Goal: Check status: Check status

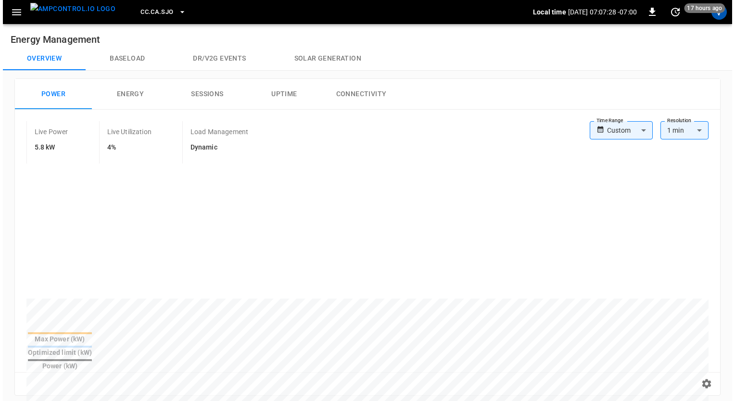
scroll to position [404, 0]
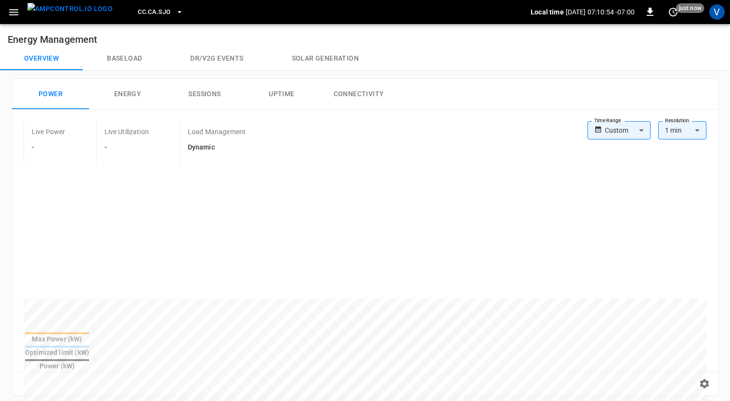
click at [141, 21] on button "CC.CA.SJO" at bounding box center [160, 12] width 53 height 19
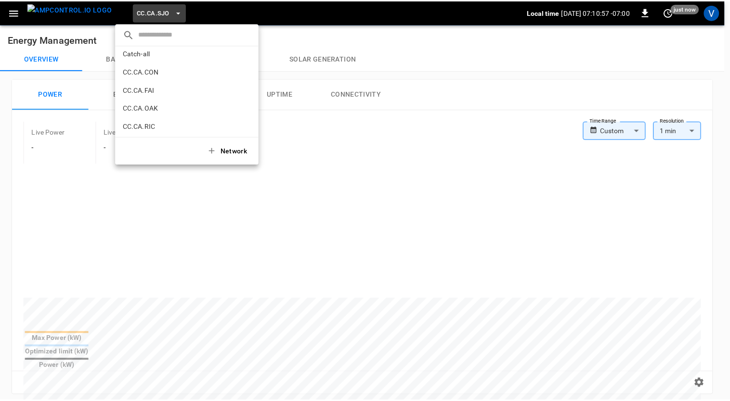
scroll to position [79, 0]
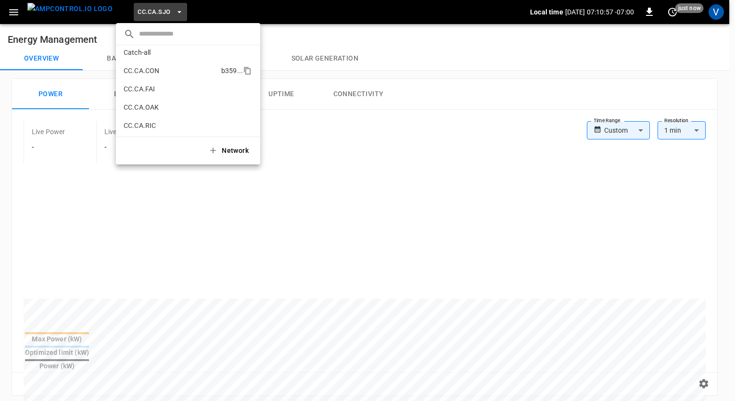
click at [141, 74] on p "CC.CA.CON" at bounding box center [171, 71] width 94 height 10
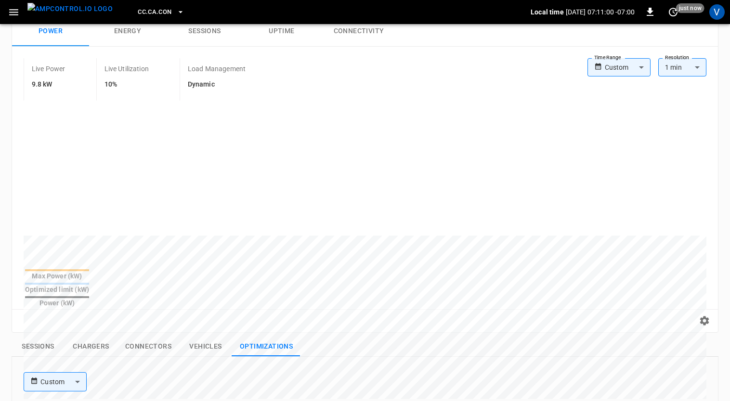
scroll to position [64, 0]
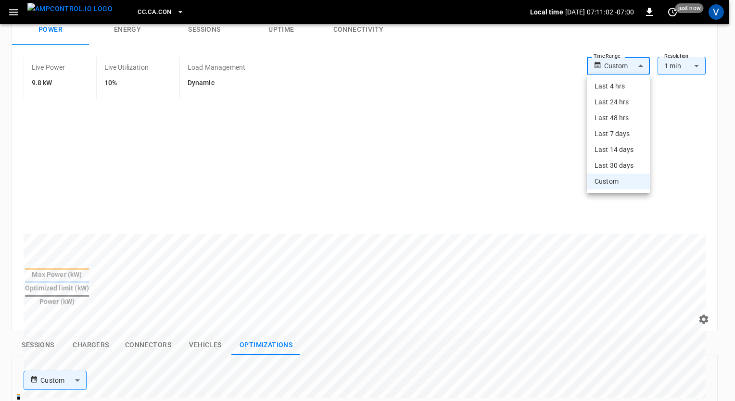
click at [640, 70] on body "CC.CA.CON Local time [DATE] 07:11:02 -07:00 0 just now V Energy Management Over…" at bounding box center [367, 328] width 735 height 785
click at [604, 105] on li "Last 24 hrs" at bounding box center [618, 102] width 63 height 16
type input "**********"
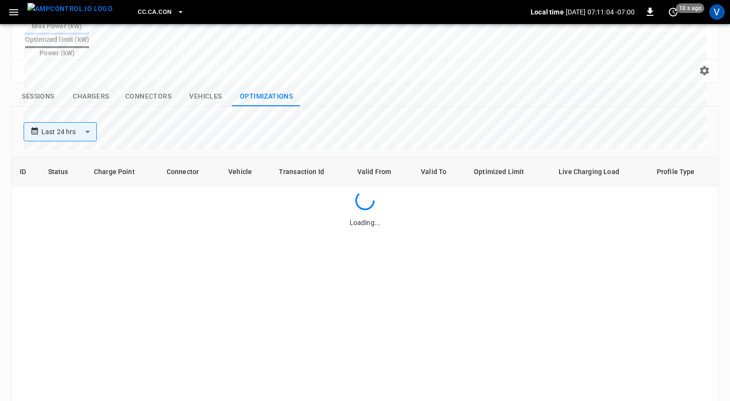
scroll to position [314, 0]
click at [100, 86] on button "Chargers" at bounding box center [90, 96] width 53 height 20
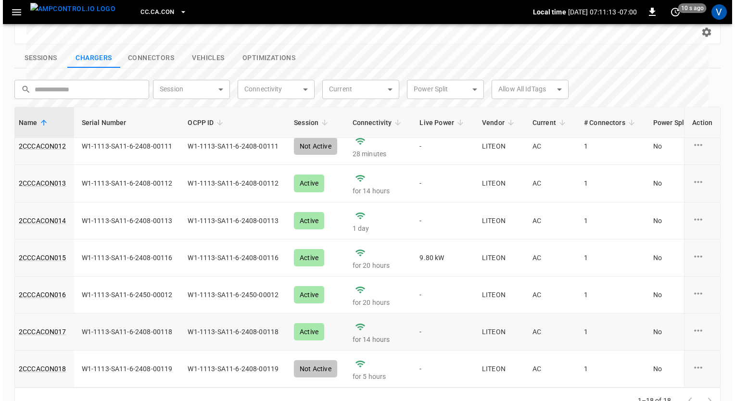
scroll to position [422, 3]
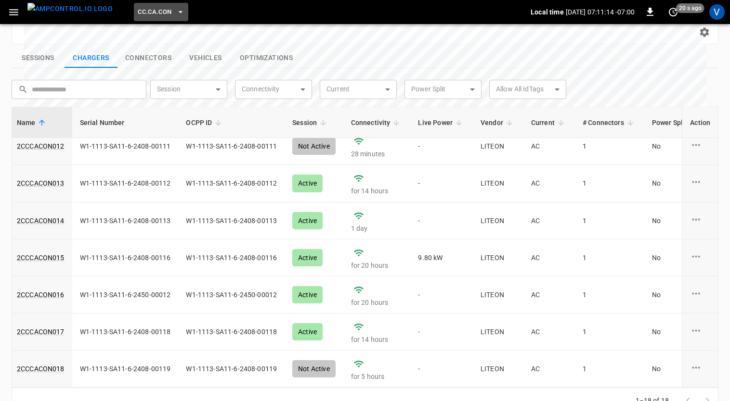
click at [155, 17] on button "CC.CA.CON" at bounding box center [161, 12] width 54 height 19
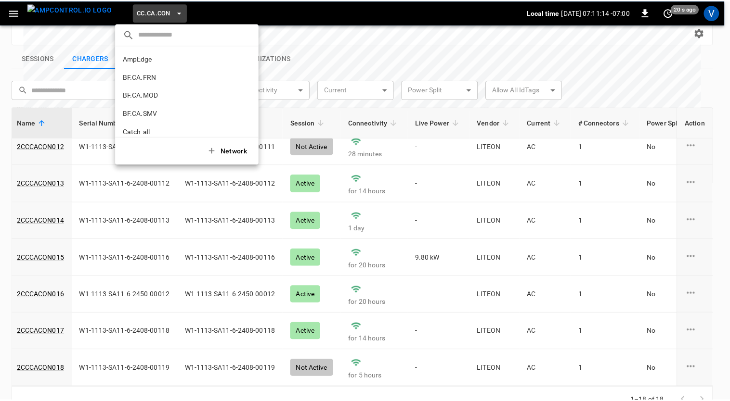
scroll to position [89, 0]
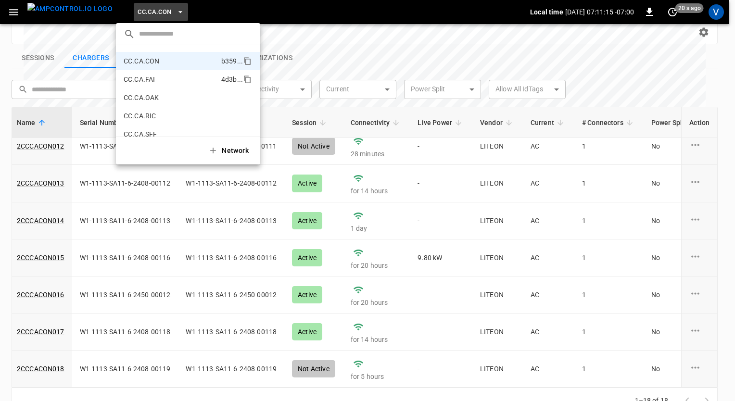
click at [152, 75] on p "CC.CA.FAI" at bounding box center [171, 80] width 94 height 10
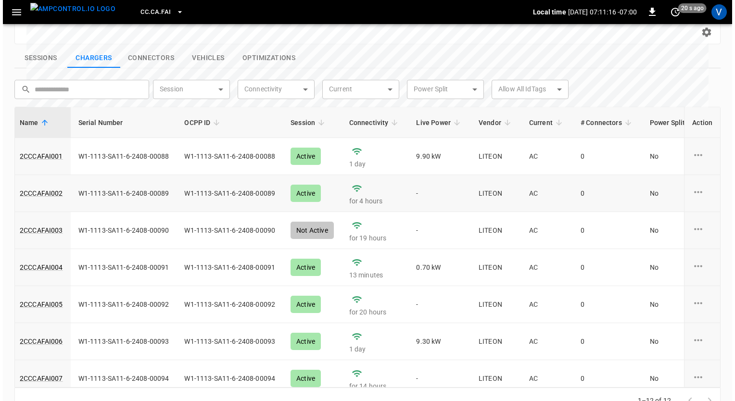
scroll to position [200, 3]
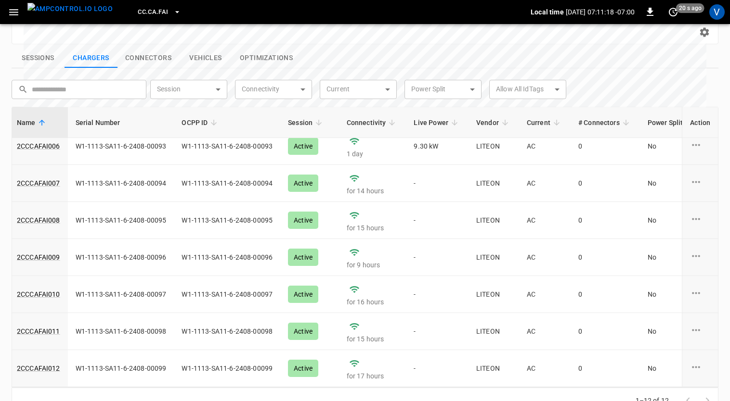
click at [146, 6] on button "CC.CA.FAI" at bounding box center [159, 12] width 51 height 19
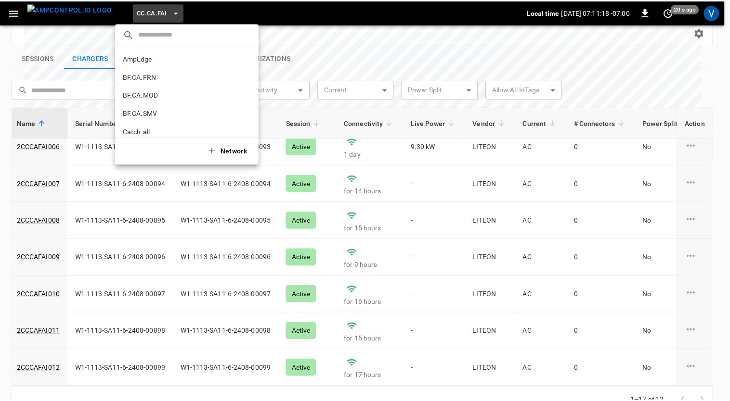
scroll to position [107, 0]
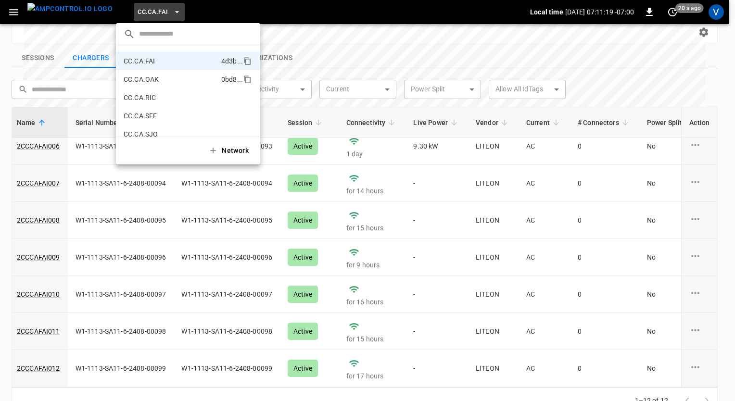
click at [144, 75] on p "CC.CA.OAK" at bounding box center [171, 80] width 94 height 10
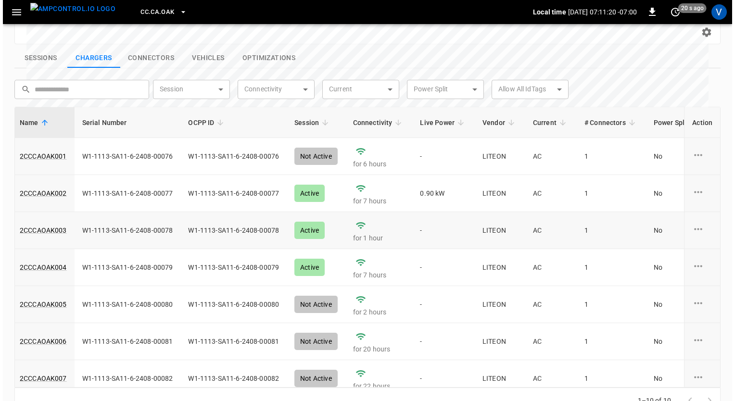
scroll to position [126, 3]
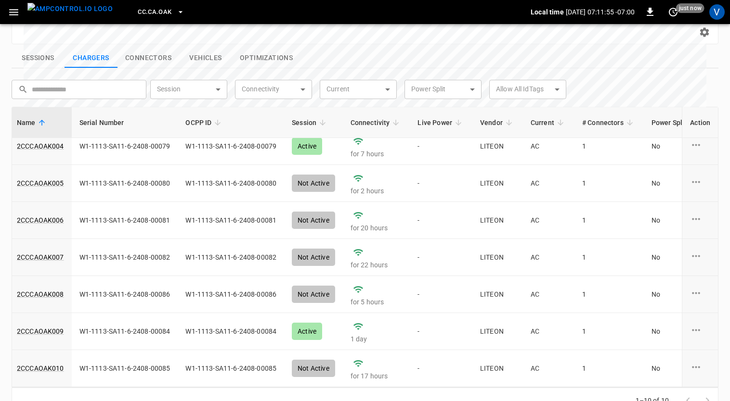
click at [162, 7] on button "CC.CA.OAK" at bounding box center [161, 12] width 54 height 19
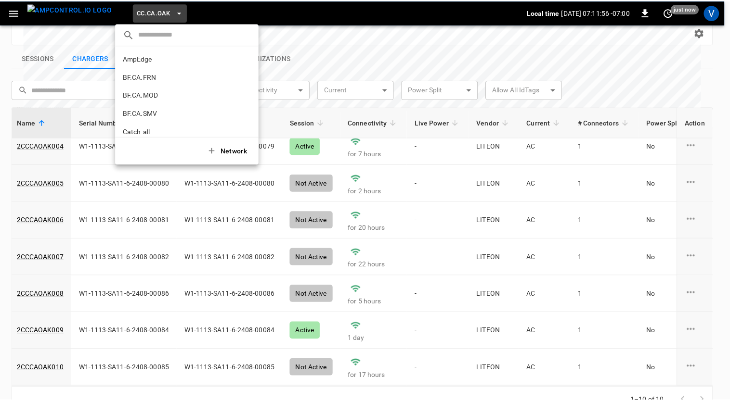
scroll to position [125, 0]
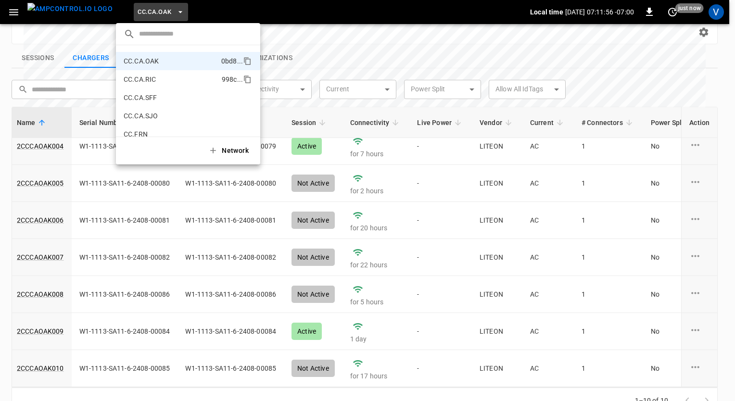
click at [164, 84] on p "CC.CA.RIC" at bounding box center [171, 80] width 94 height 10
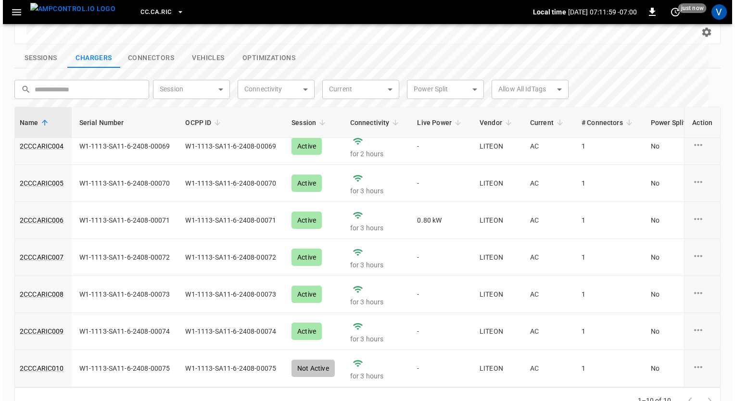
scroll to position [0, 3]
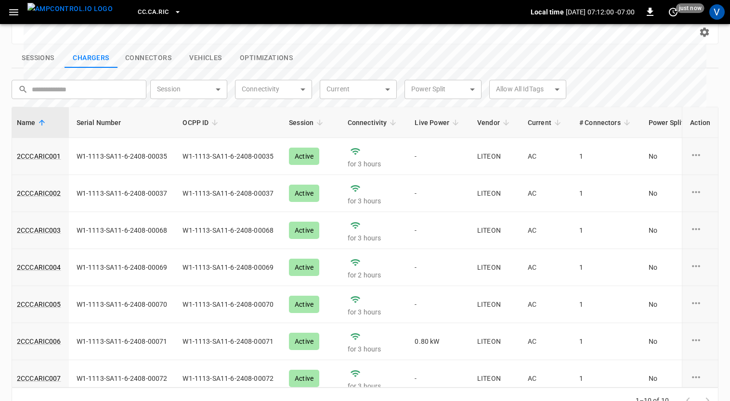
click at [173, 16] on icon "button" at bounding box center [178, 12] width 10 height 10
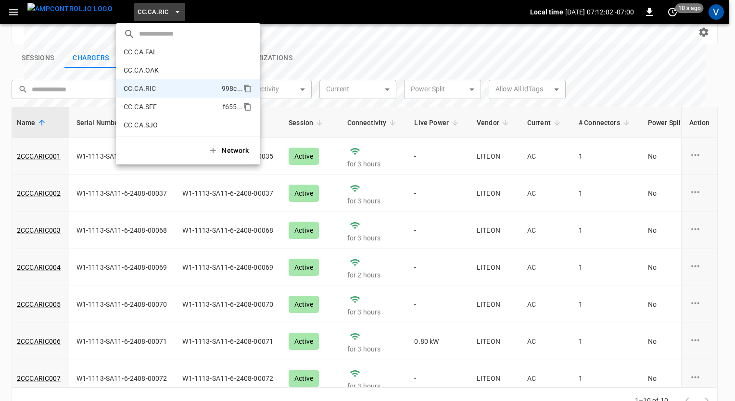
scroll to position [109, 0]
